Goal: Answer question/provide support: Share knowledge or assist other users

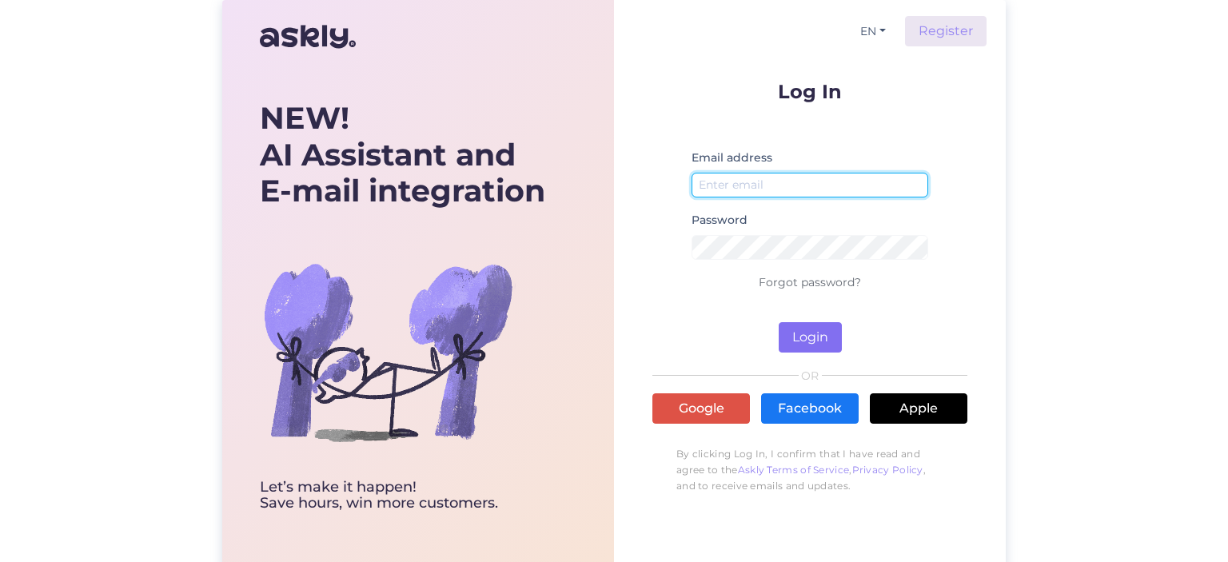
type input "[EMAIL_ADDRESS][PERSON_NAME][DOMAIN_NAME]"
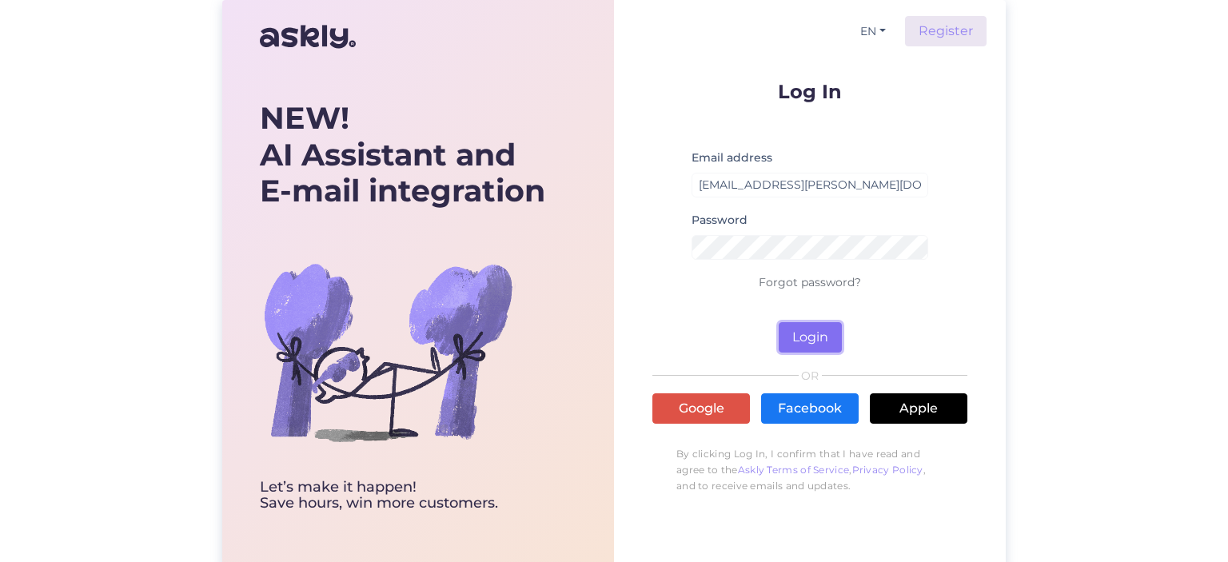
click at [481, 334] on button "Login" at bounding box center [809, 337] width 63 height 30
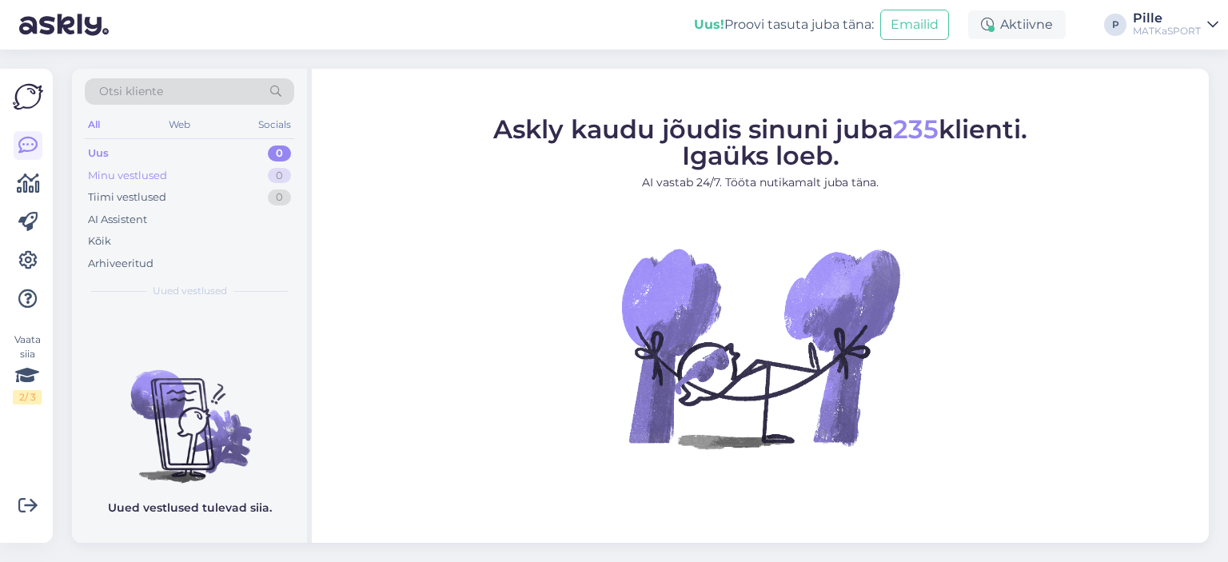
click at [139, 177] on div "Minu vestlused" at bounding box center [127, 176] width 79 height 16
click at [123, 262] on div "Arhiveeritud" at bounding box center [121, 264] width 66 height 16
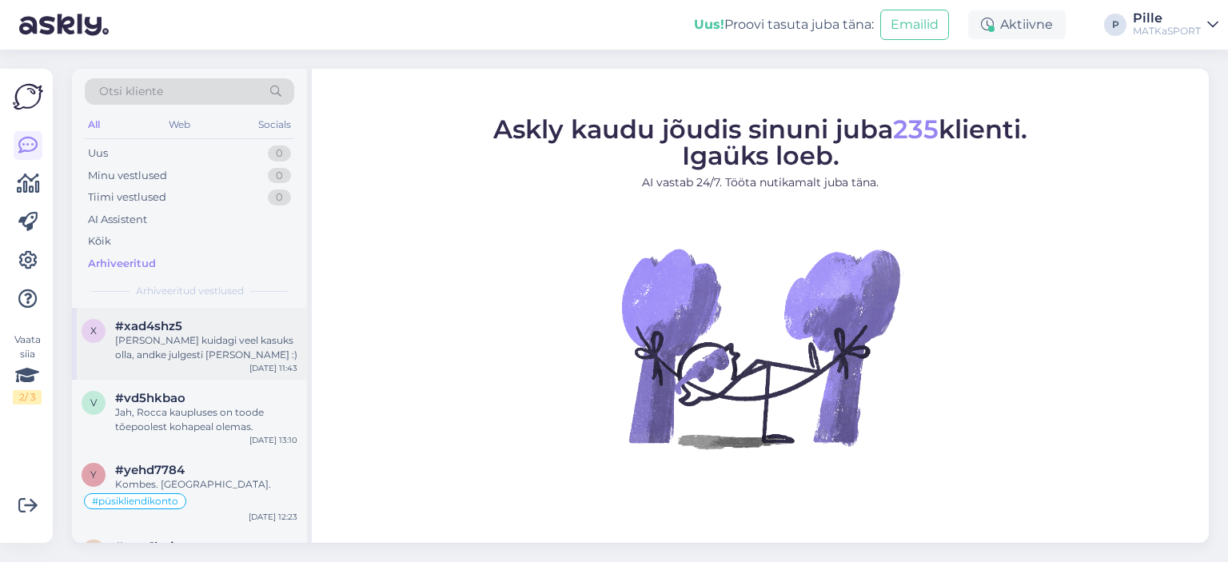
click at [191, 347] on div "[PERSON_NAME] kuidagi veel kasuks olla, andke julgesti [PERSON_NAME] :)" at bounding box center [206, 347] width 182 height 29
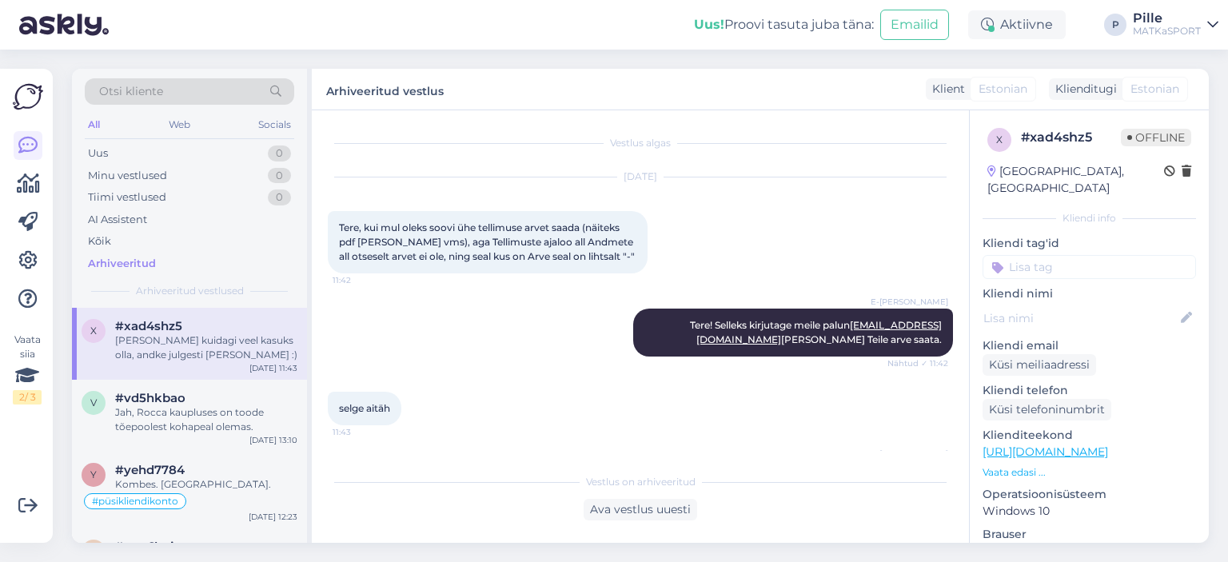
scroll to position [61, 0]
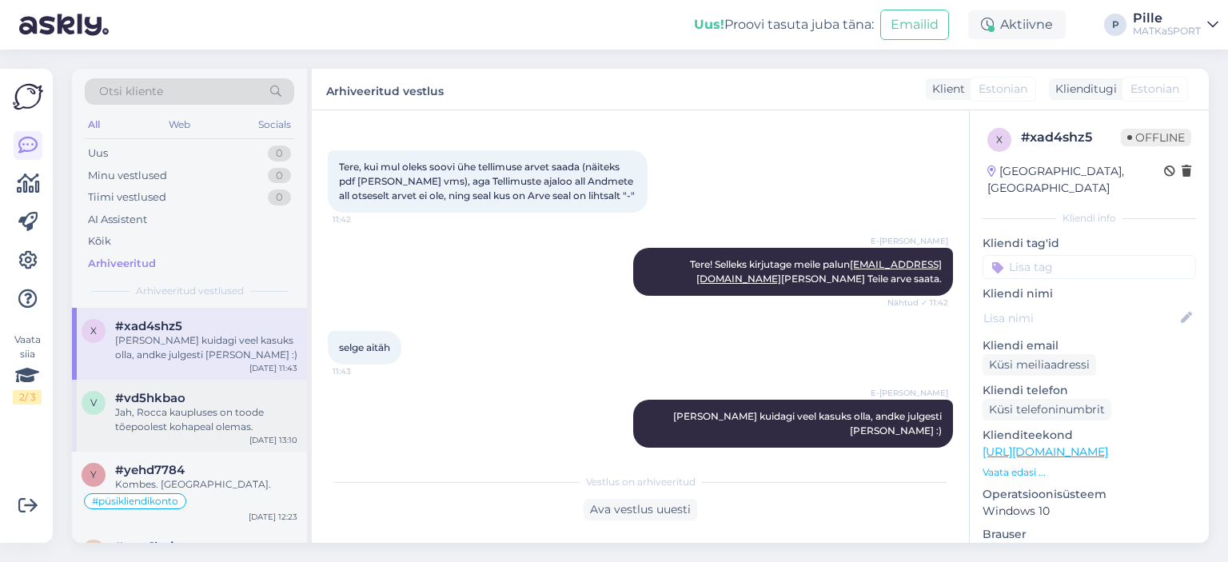
click at [237, 409] on div "Jah, Rocca kaupluses on toode tõepoolest kohapeal olemas." at bounding box center [206, 419] width 182 height 29
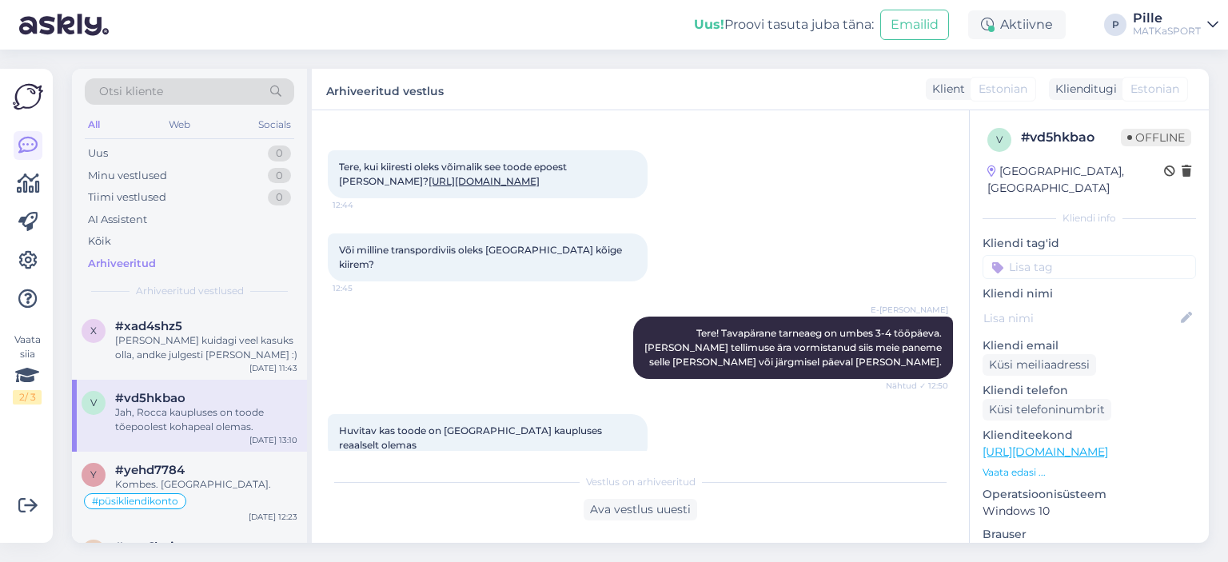
scroll to position [157, 0]
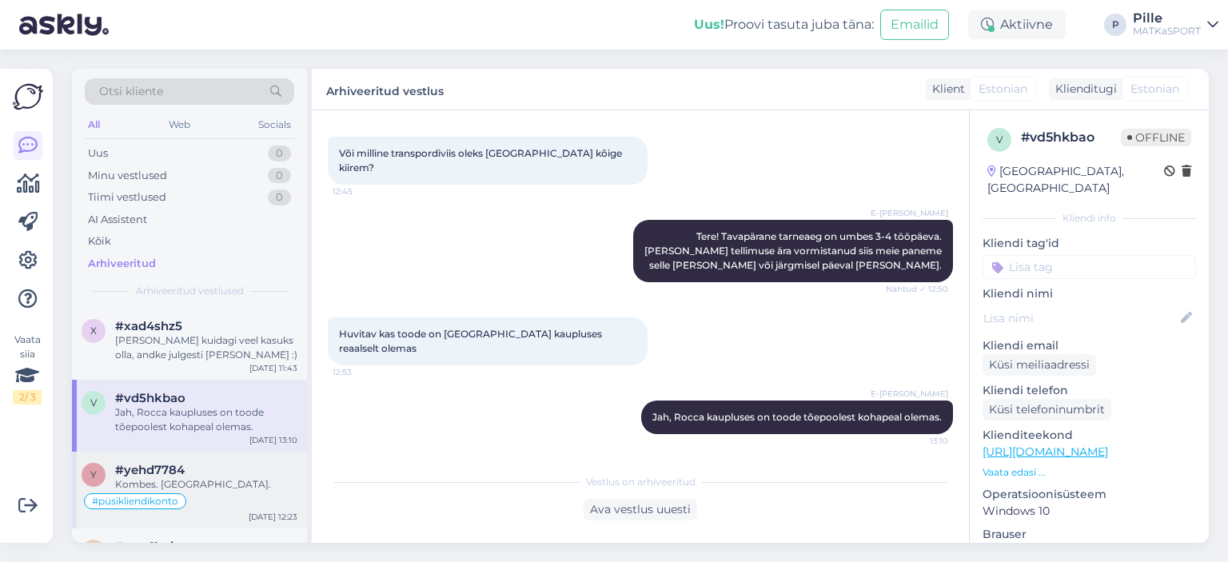
click at [235, 480] on div "Kombes. [GEOGRAPHIC_DATA]." at bounding box center [206, 484] width 182 height 14
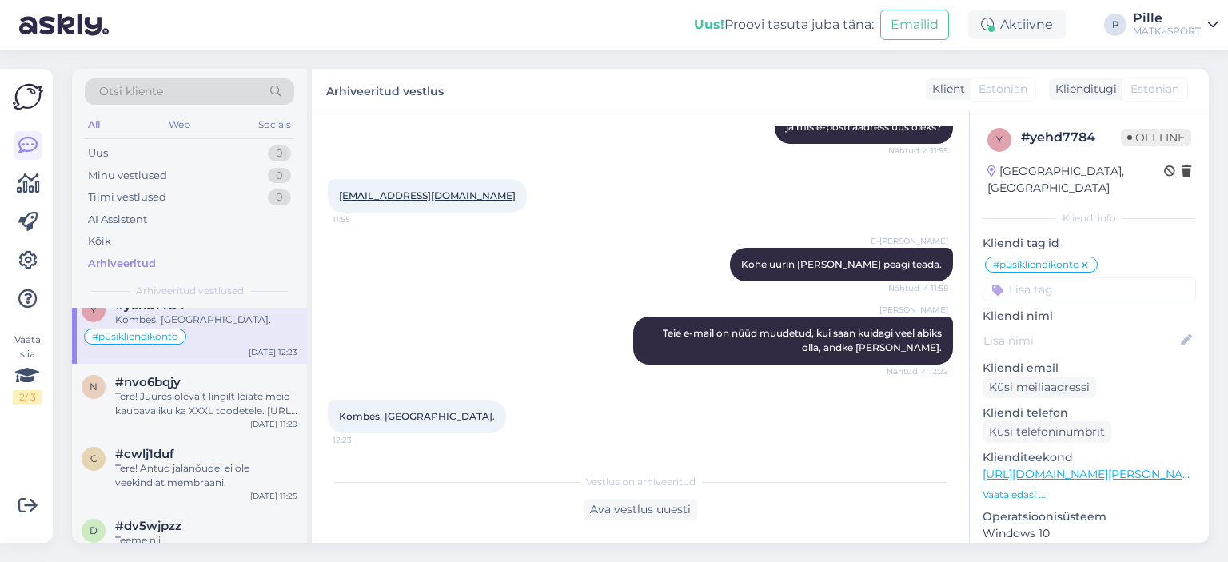
scroll to position [168, 0]
click at [188, 405] on div "Tere! Juures olevalt lingilt leiate meie kaubavaliku ka XXXL toodetele. [URL][D…" at bounding box center [206, 400] width 182 height 29
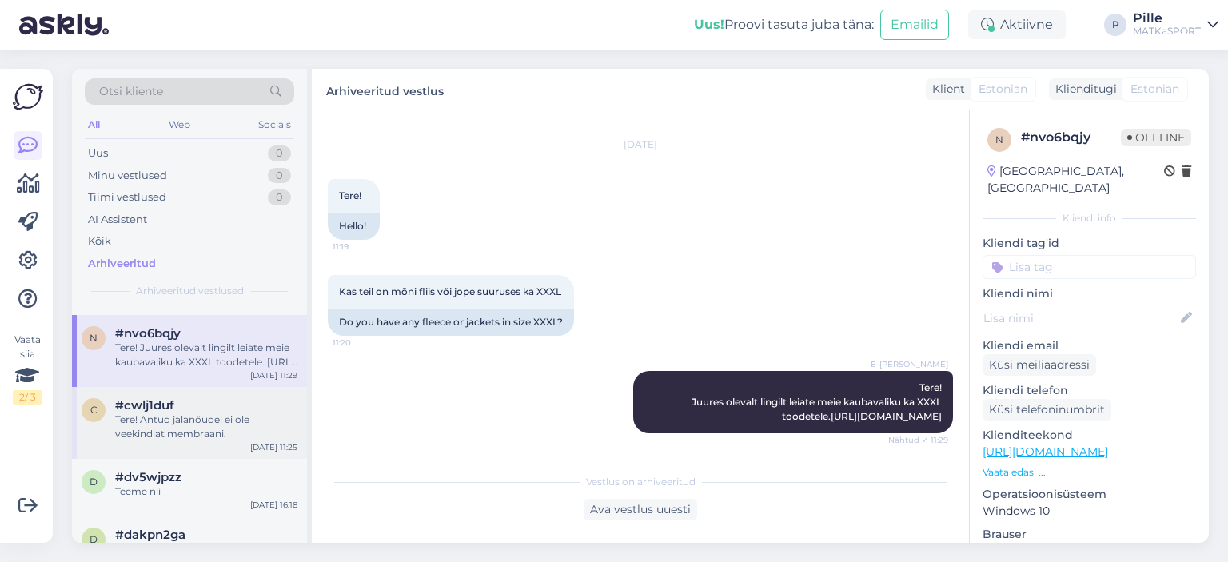
scroll to position [214, 0]
click at [225, 437] on div "Tere! Antud jalanõudel ei ole veekindlat membraani." at bounding box center [206, 426] width 182 height 29
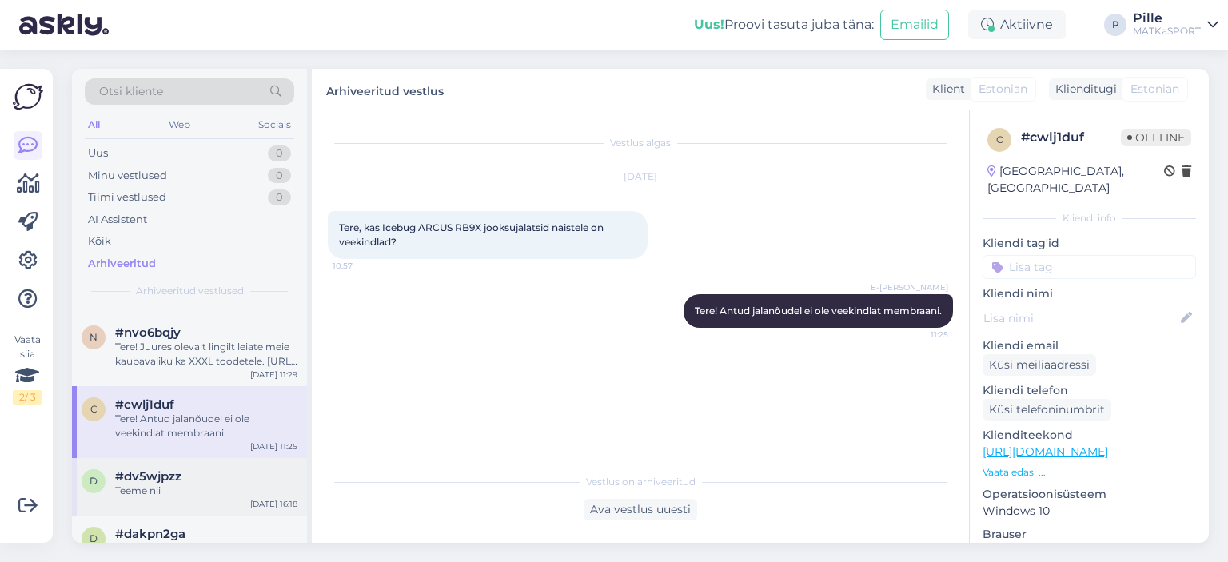
scroll to position [284, 0]
